Goal: Transaction & Acquisition: Obtain resource

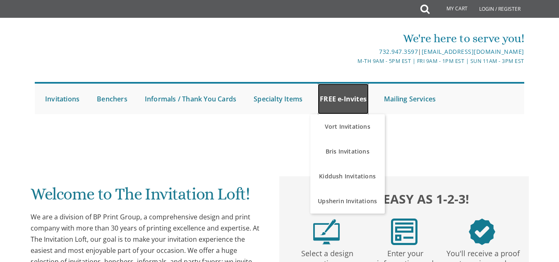
click at [344, 90] on link "FREE e-Invites" at bounding box center [342, 99] width 51 height 31
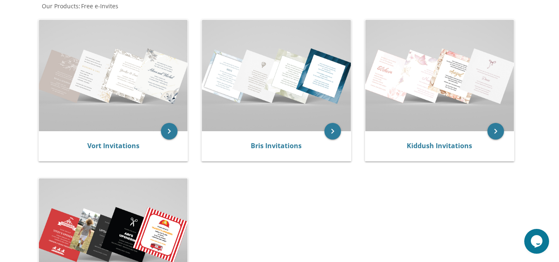
scroll to position [149, 0]
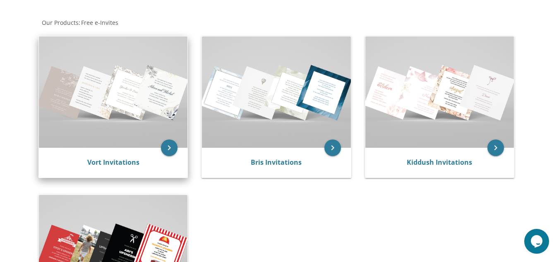
click at [84, 91] on img at bounding box center [113, 91] width 148 height 111
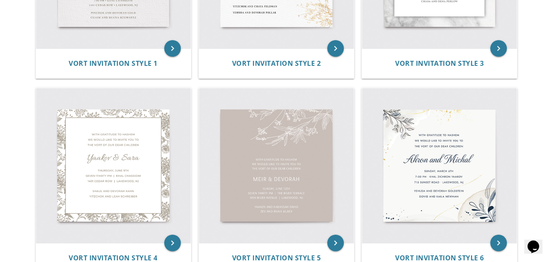
scroll to position [347, 0]
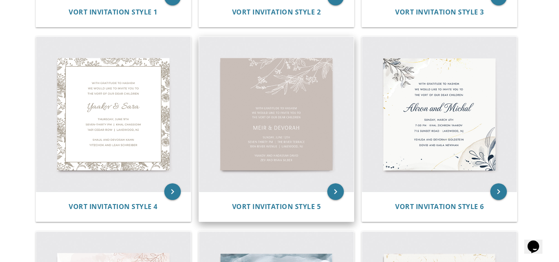
click at [258, 80] on img at bounding box center [276, 114] width 155 height 155
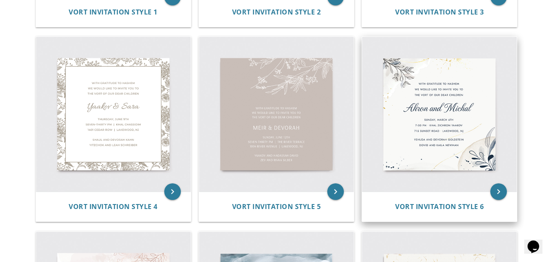
click at [406, 122] on img at bounding box center [439, 114] width 155 height 155
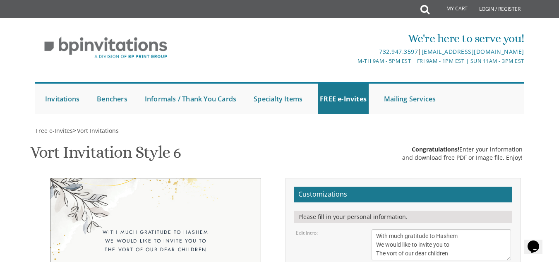
scroll to position [116, 0]
click at [458, 229] on textarea "With much gratitude to Hashem We would like to invite you to The vort of our de…" at bounding box center [440, 244] width 139 height 31
type textarea "With much gratitude to Hashem We would like to invite you to a siyum on meches …"
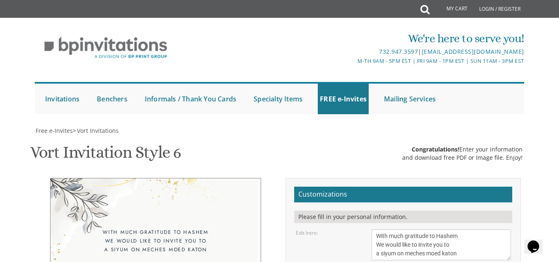
type textarea "A"
type textarea "[PERSON_NAME]"
type textarea "7"
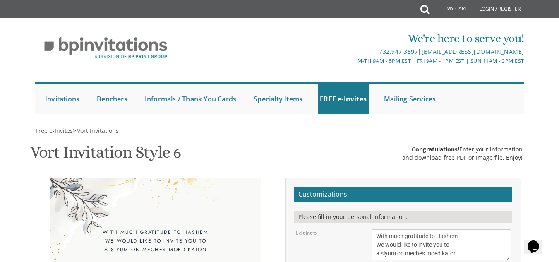
type textarea "t"
type textarea "y"
click at [161, 228] on div "With much gratitude to Hashem We would like to invite you to a siyum on meches …" at bounding box center [155, 241] width 177 height 26
click at [413, 229] on textarea "With much gratitude to Hashem We would like to invite you to The vort of our de…" at bounding box center [440, 244] width 139 height 31
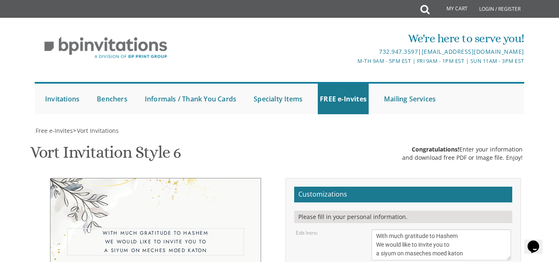
drag, startPoint x: 404, startPoint y: 92, endPoint x: 465, endPoint y: 97, distance: 61.0
click at [395, 229] on textarea "With much gratitude to Hashem We would like to invite you to The vort of our de…" at bounding box center [440, 244] width 139 height 31
click at [459, 229] on textarea "With much gratitude to Hashem We would like to invite you to The vort of our de…" at bounding box center [440, 244] width 139 height 31
click at [377, 229] on textarea "With much gratitude to Hashem We would like to invite you to The vort of our de…" at bounding box center [440, 244] width 139 height 31
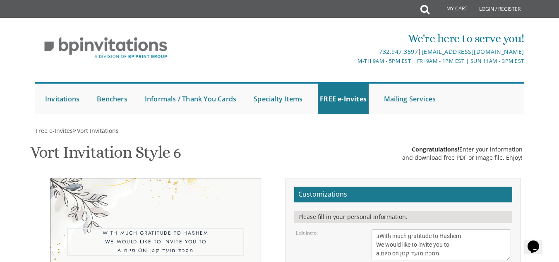
type textarea "With much gratitude to Hashem We would like to invite you to a סיום on מסכת מוע…"
click at [448, 229] on textarea "With much gratitude to Hashem We would like to invite you to The vort of our de…" at bounding box center [440, 244] width 139 height 31
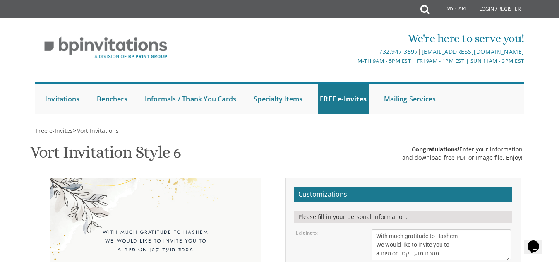
click at [333, 229] on div "Edit Intro: With much gratitude to Hashem We would like to invite you to The vo…" at bounding box center [402, 244] width 227 height 31
type textarea "which will take place at our home 5 Radiant hill, on יום ג' דחג הסוכת [DATE], O…"
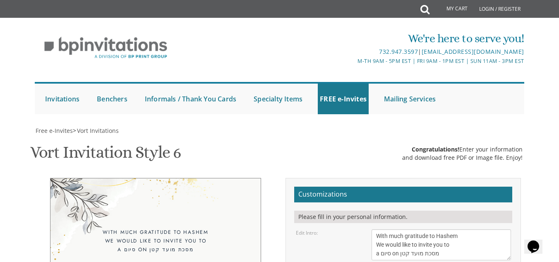
type textarea "Y"
type textarea "[PERSON_NAME]"
select select "50px"
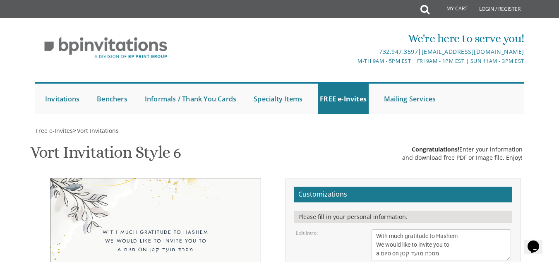
drag, startPoint x: 410, startPoint y: 191, endPoint x: 342, endPoint y: 86, distance: 125.2
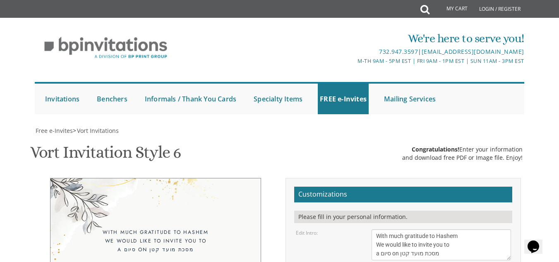
type input "[EMAIL_ADDRESS][DOMAIN_NAME]"
